Goal: Task Accomplishment & Management: Manage account settings

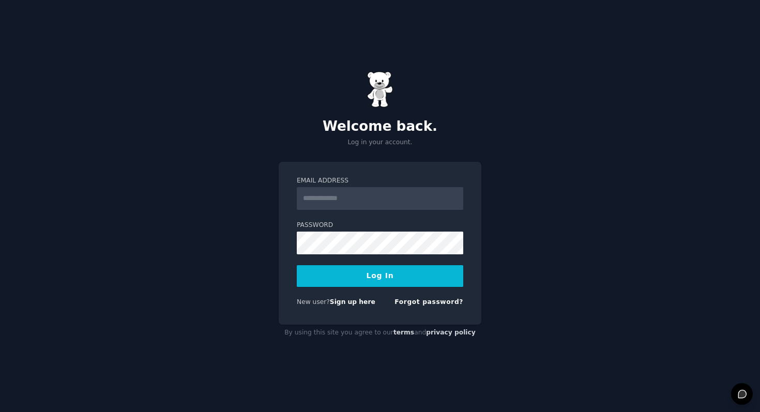
click at [320, 195] on input "Email Address" at bounding box center [380, 198] width 166 height 23
type input "**********"
click at [387, 274] on button "Log In" at bounding box center [380, 276] width 166 height 22
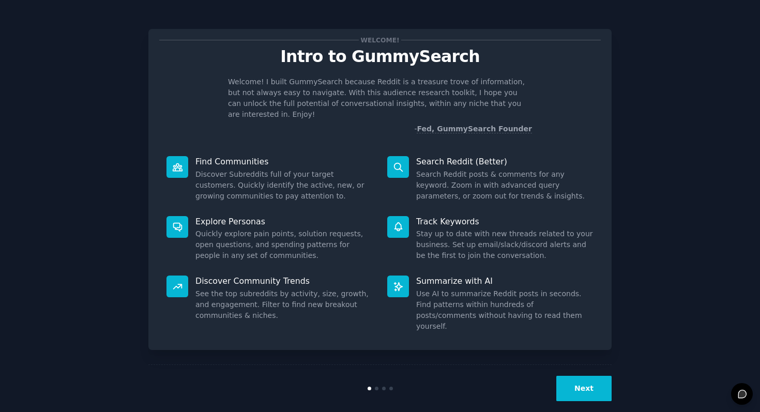
click at [608, 376] on button "Next" at bounding box center [583, 388] width 55 height 25
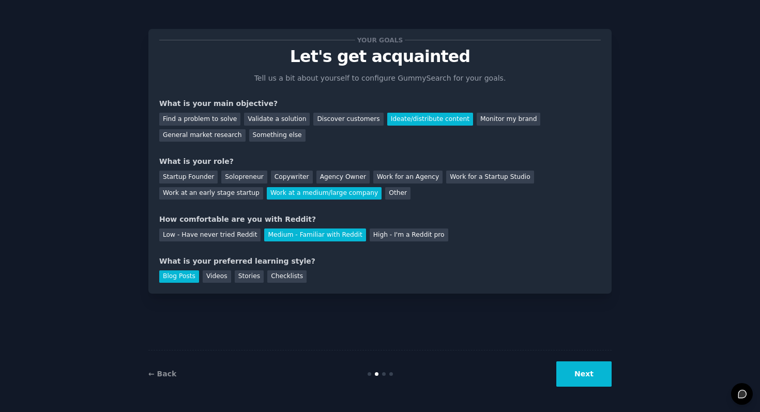
click at [608, 368] on button "Next" at bounding box center [583, 373] width 55 height 25
click at [608, 368] on div "Next" at bounding box center [534, 373] width 155 height 25
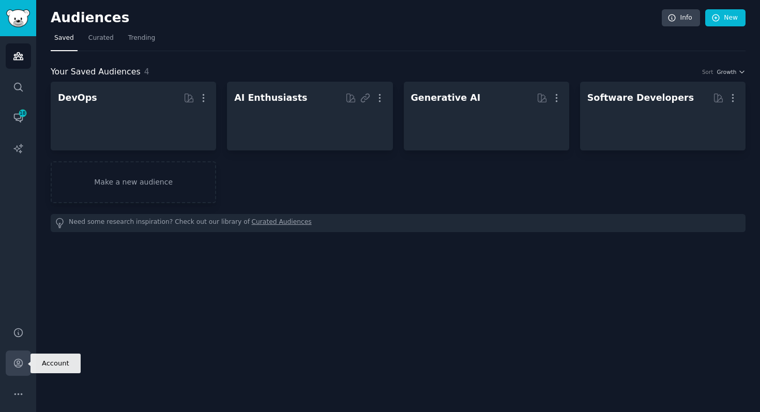
click at [13, 359] on icon "Sidebar" at bounding box center [18, 363] width 11 height 11
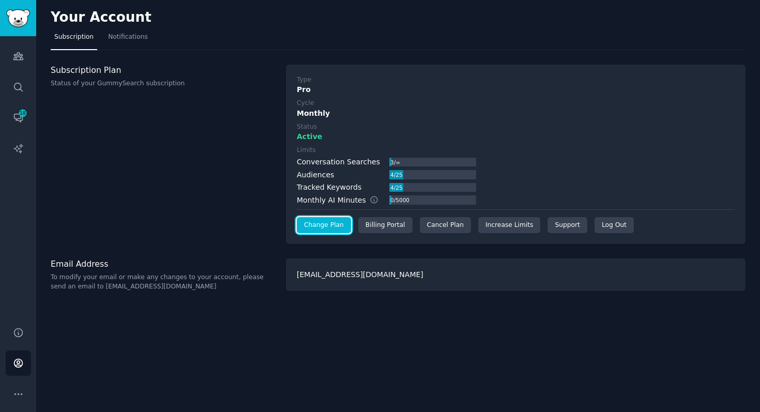
click at [320, 228] on link "Change Plan" at bounding box center [324, 225] width 54 height 17
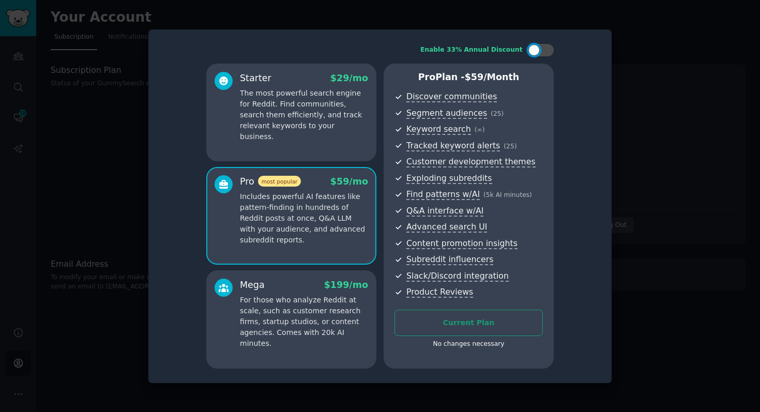
click at [482, 344] on div "No changes necessary" at bounding box center [468, 344] width 148 height 9
click at [272, 116] on p "The most powerful search engine for Reddit. Find communities, search them effic…" at bounding box center [304, 115] width 128 height 54
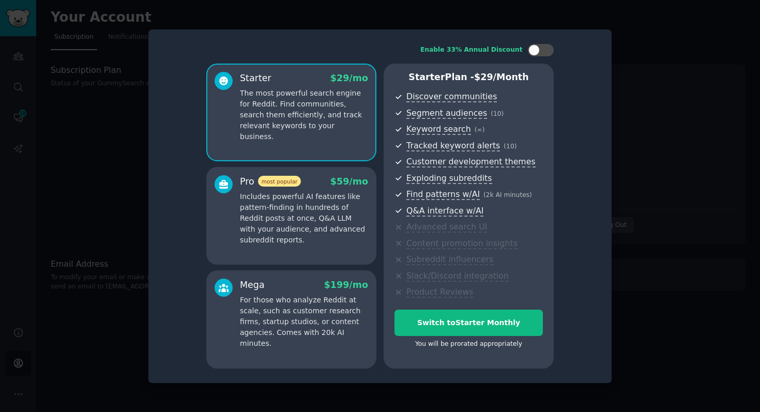
click at [34, 325] on div at bounding box center [380, 206] width 760 height 412
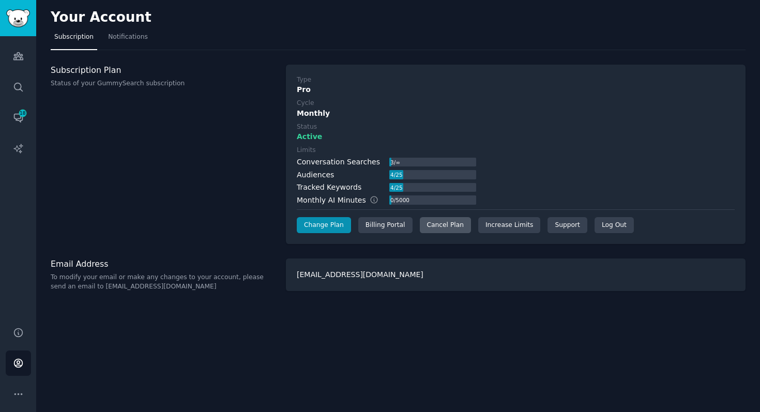
click at [447, 226] on div "Cancel Plan" at bounding box center [445, 225] width 51 height 17
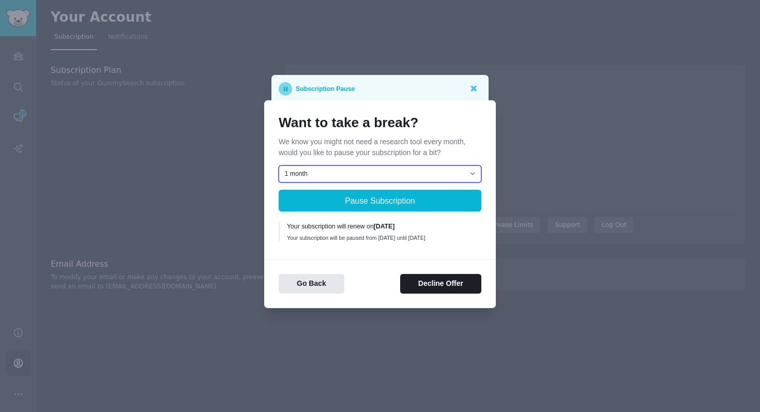
click at [379, 174] on select "1 month 2 months 3 months Choose a custom date to resume" at bounding box center [380, 174] width 203 height 18
select select "[object Object]"
click at [279, 165] on select "1 month 2 months 3 months Choose a custom date to resume" at bounding box center [380, 174] width 203 height 18
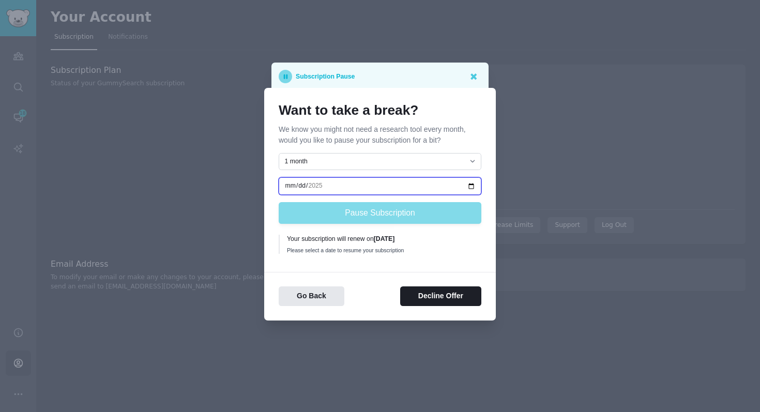
click at [321, 188] on input "date" at bounding box center [380, 186] width 203 height 18
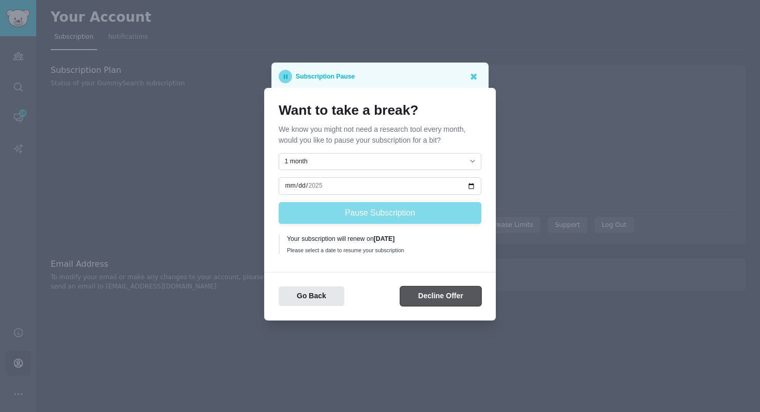
click at [425, 299] on button "Decline Offer" at bounding box center [440, 296] width 81 height 20
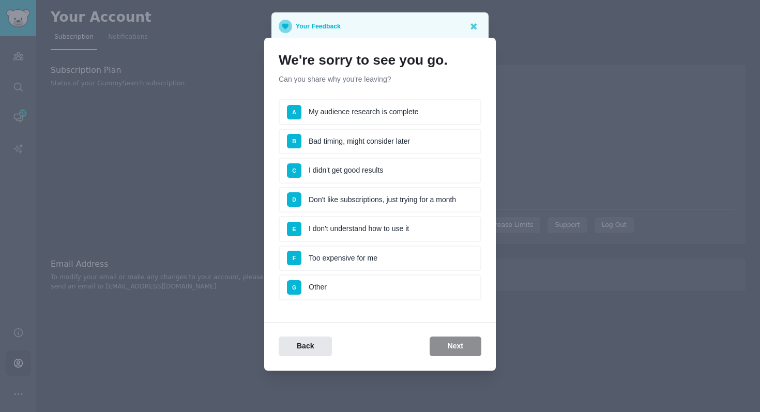
click at [413, 230] on li "E I don't understand how to use it" at bounding box center [380, 229] width 203 height 26
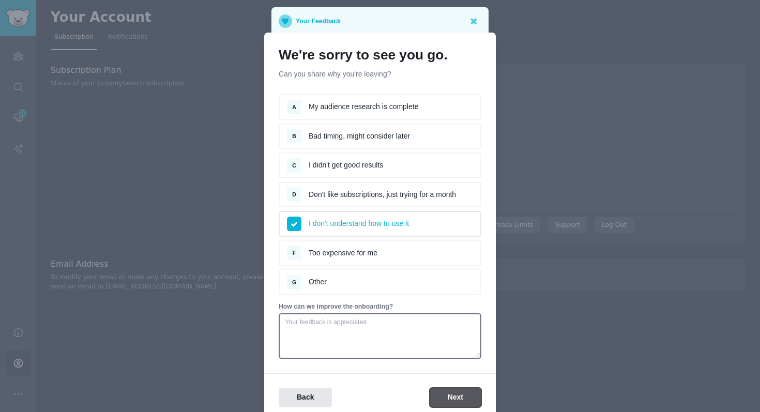
click at [452, 397] on button "Next" at bounding box center [456, 398] width 52 height 20
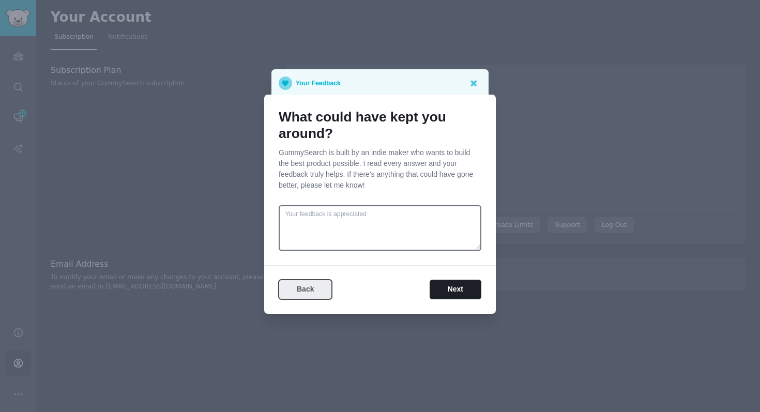
click at [312, 285] on button "Back" at bounding box center [305, 290] width 53 height 20
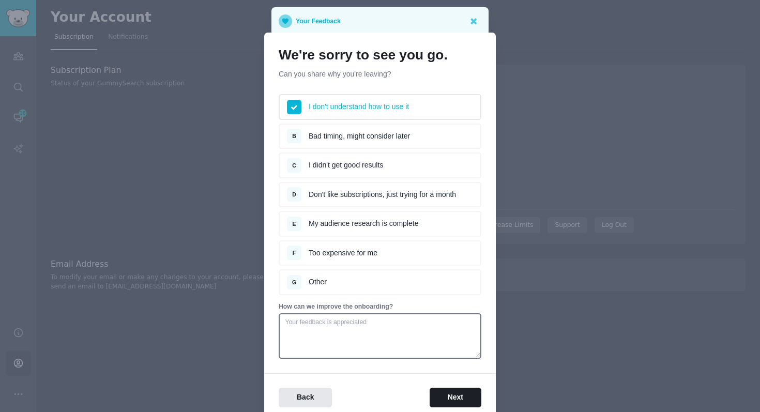
click at [332, 254] on li "F Too expensive for me" at bounding box center [380, 253] width 203 height 26
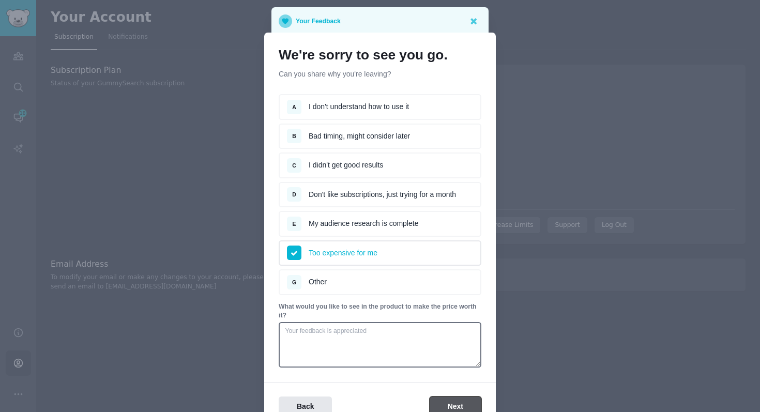
click at [447, 399] on button "Next" at bounding box center [456, 406] width 52 height 20
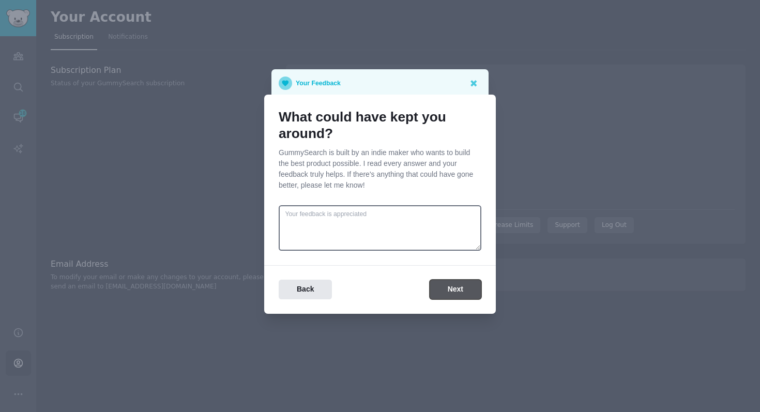
click at [457, 295] on button "Next" at bounding box center [456, 290] width 52 height 20
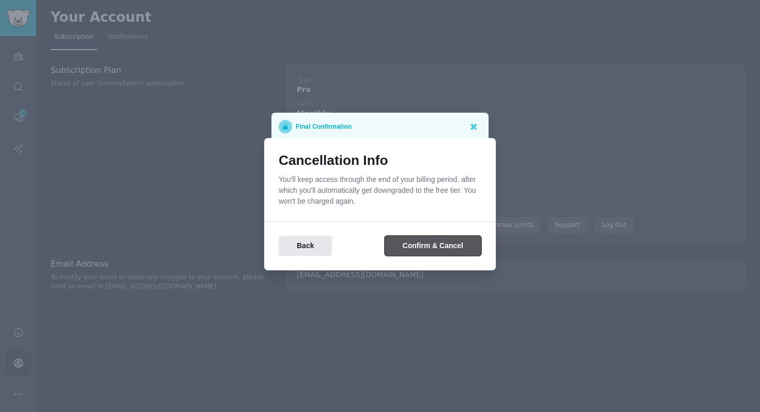
click at [442, 246] on button "Confirm & Cancel" at bounding box center [433, 246] width 97 height 20
